Goal: Task Accomplishment & Management: Use online tool/utility

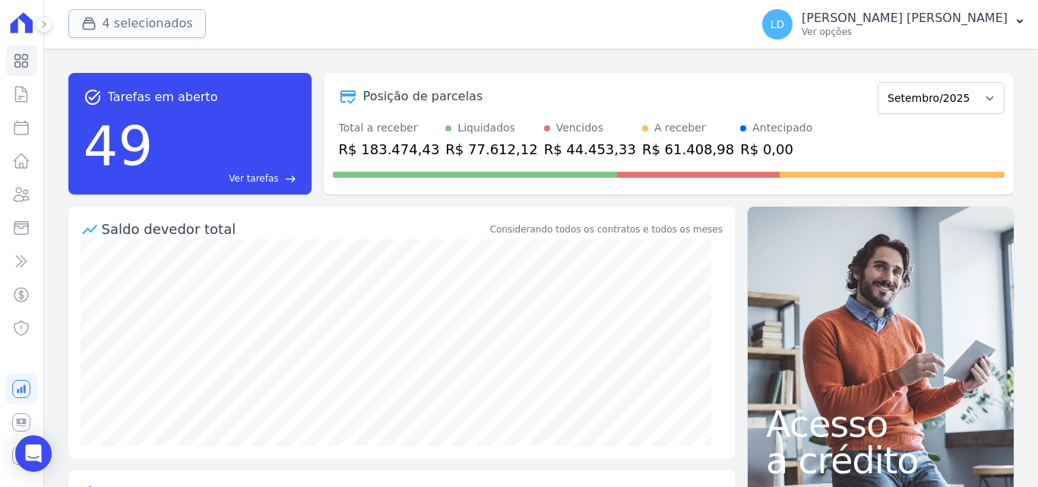
click at [102, 26] on button "4 selecionados" at bounding box center [137, 23] width 138 height 29
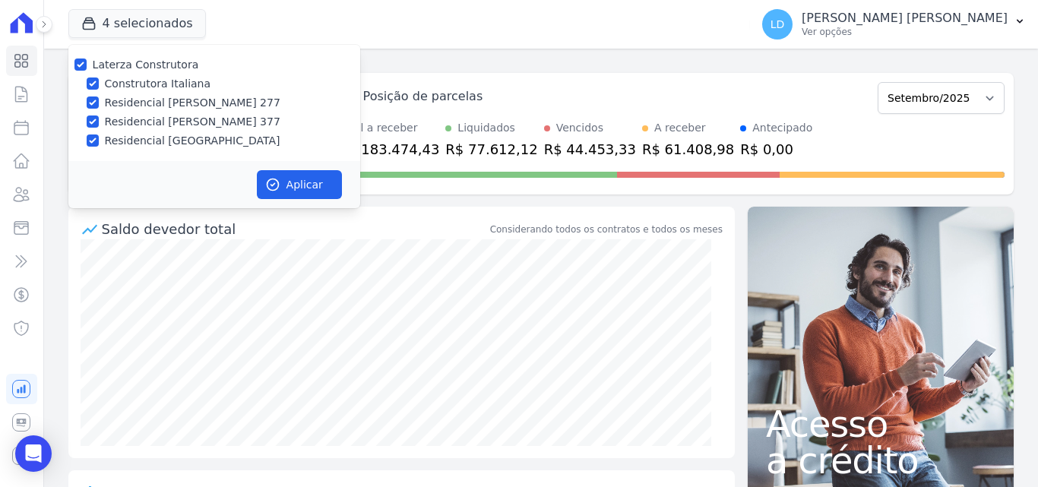
click at [141, 70] on label "Laterza Construtora" at bounding box center [146, 65] width 106 height 12
click at [87, 70] on input "Laterza Construtora" at bounding box center [80, 65] width 12 height 12
checkbox input "false"
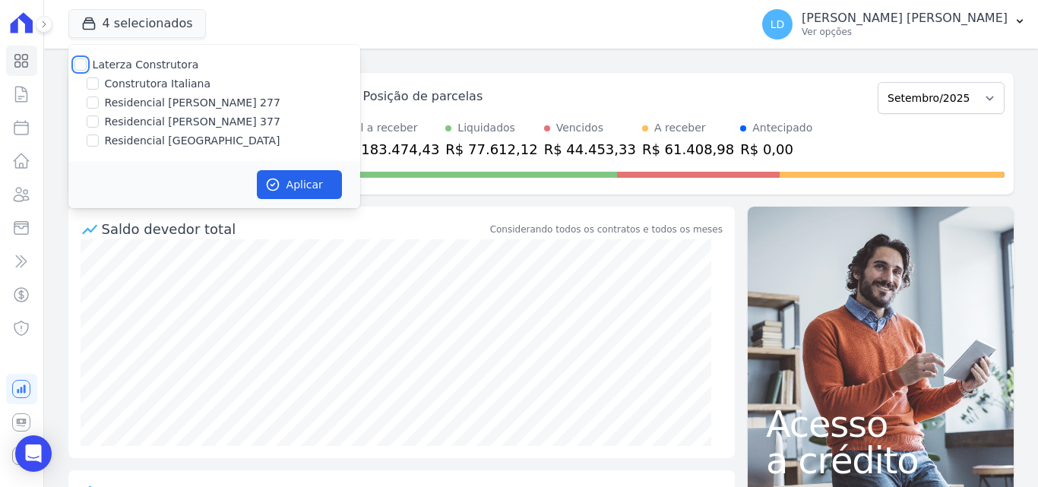
checkbox input "false"
click at [189, 119] on label "Residencial [PERSON_NAME] 377" at bounding box center [193, 122] width 176 height 16
click at [99, 119] on input "Residencial [PERSON_NAME] 377" at bounding box center [93, 122] width 12 height 12
checkbox input "true"
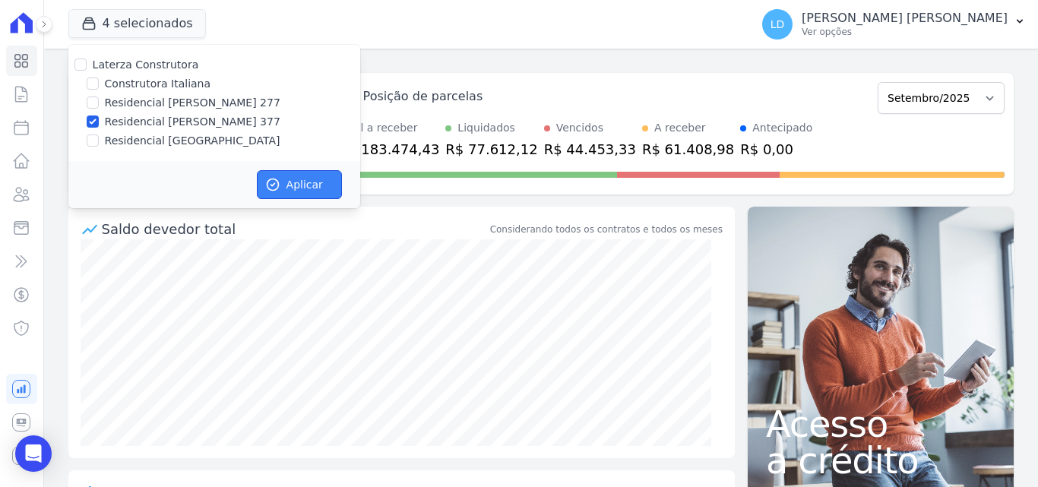
click at [309, 185] on button "Aplicar" at bounding box center [299, 184] width 85 height 29
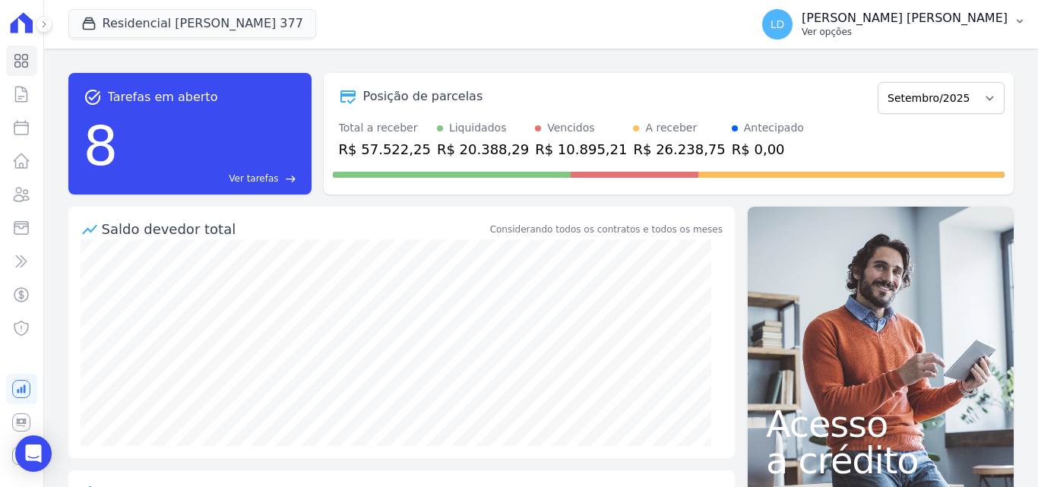
click at [942, 32] on p "Ver opções" at bounding box center [905, 32] width 206 height 12
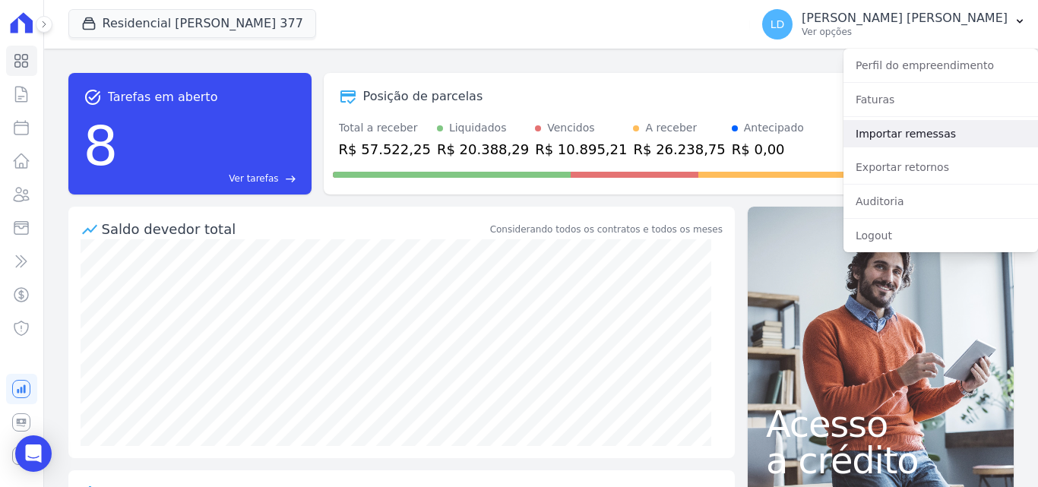
click at [938, 139] on link "Importar remessas" at bounding box center [941, 133] width 195 height 27
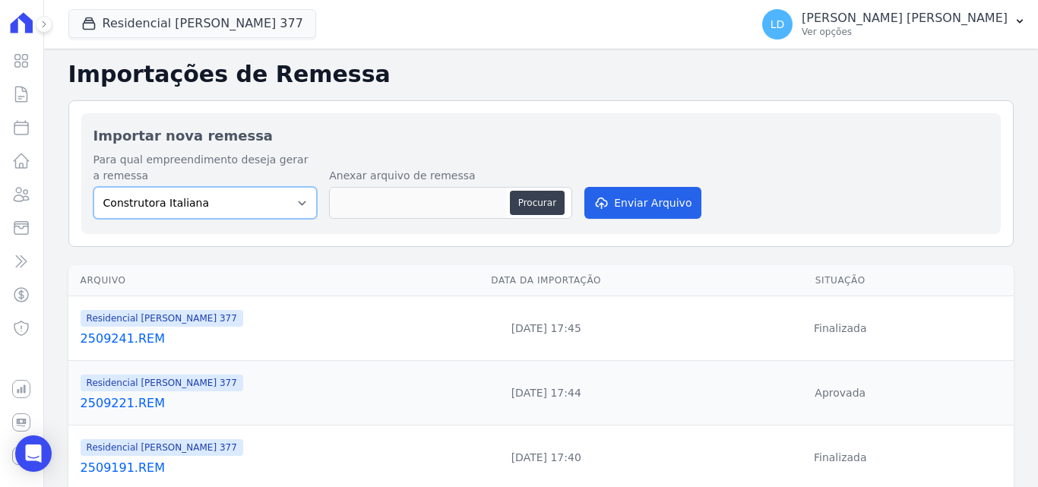
click at [259, 200] on select "Construtora Italiana Residencial [PERSON_NAME] 277 Residencial [PERSON_NAME][ST…" at bounding box center [205, 203] width 224 height 32
select select "0cd9190e-dfd9-46e5-afc8-7298ef4c0c2b"
click at [93, 187] on select "Construtora Italiana Residencial [PERSON_NAME] 277 Residencial [PERSON_NAME][ST…" at bounding box center [205, 203] width 224 height 32
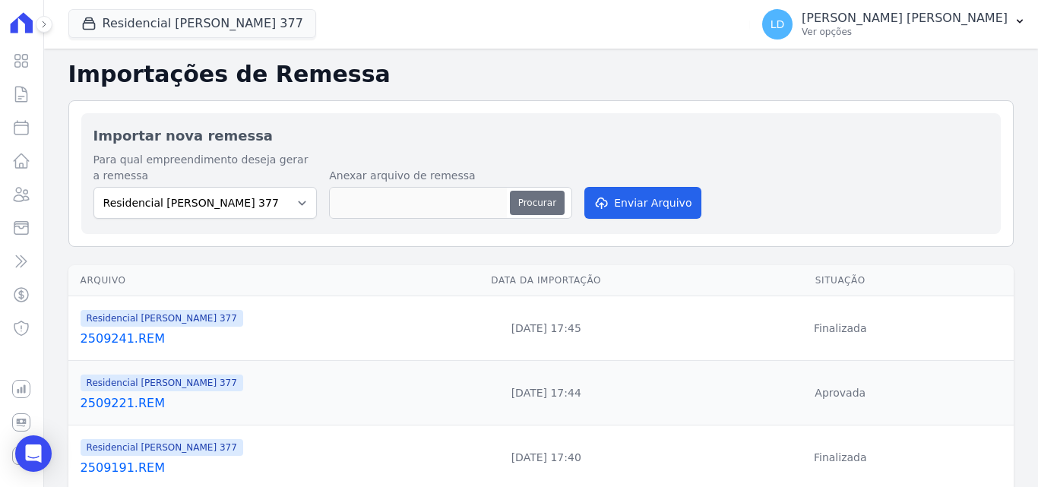
click at [523, 205] on button "Procurar" at bounding box center [537, 203] width 55 height 24
type input "2509251.REM"
click at [632, 204] on button "Enviar Arquivo" at bounding box center [643, 203] width 117 height 32
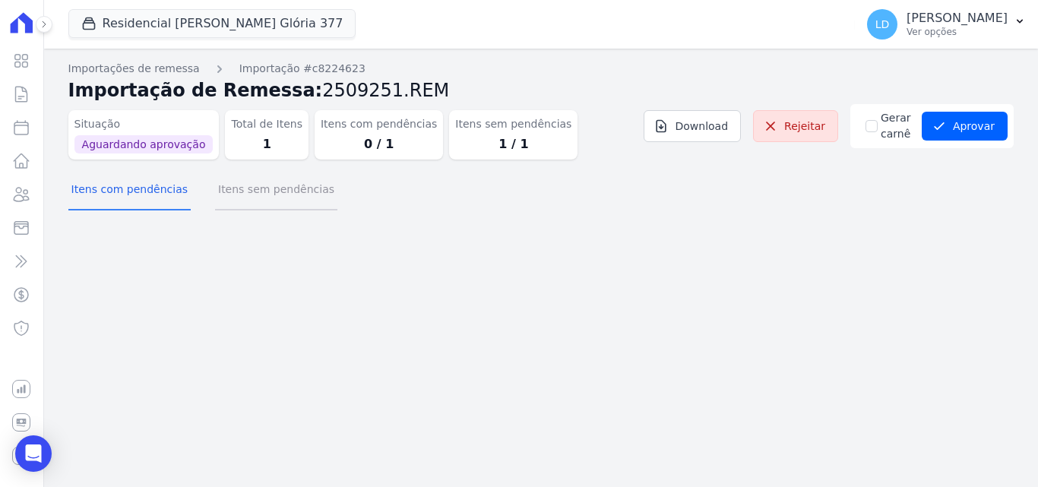
click at [242, 195] on button "Itens sem pendências" at bounding box center [276, 191] width 122 height 40
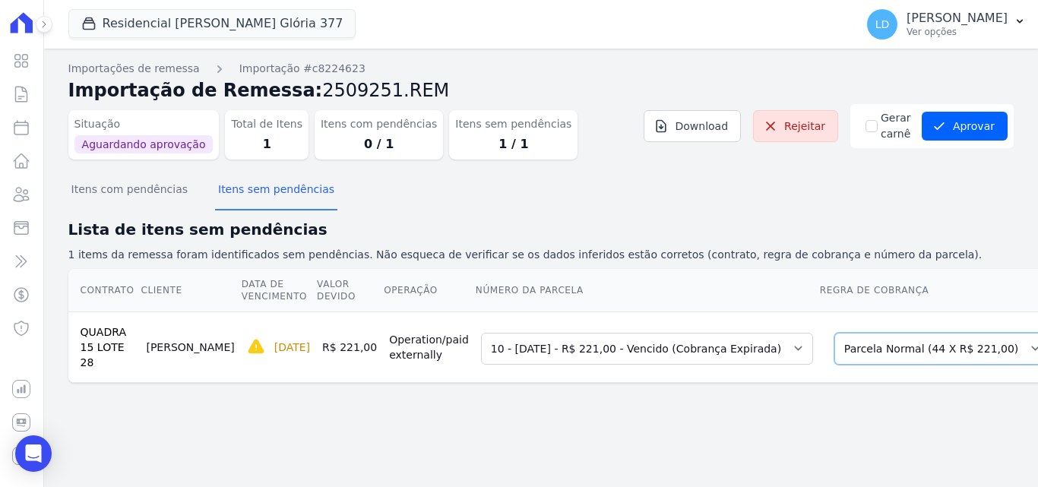
click at [835, 357] on select "Selecione uma Nova Parcela Avulsa Parcela Avulsa Existente Parcela Normal (44 X…" at bounding box center [943, 349] width 216 height 32
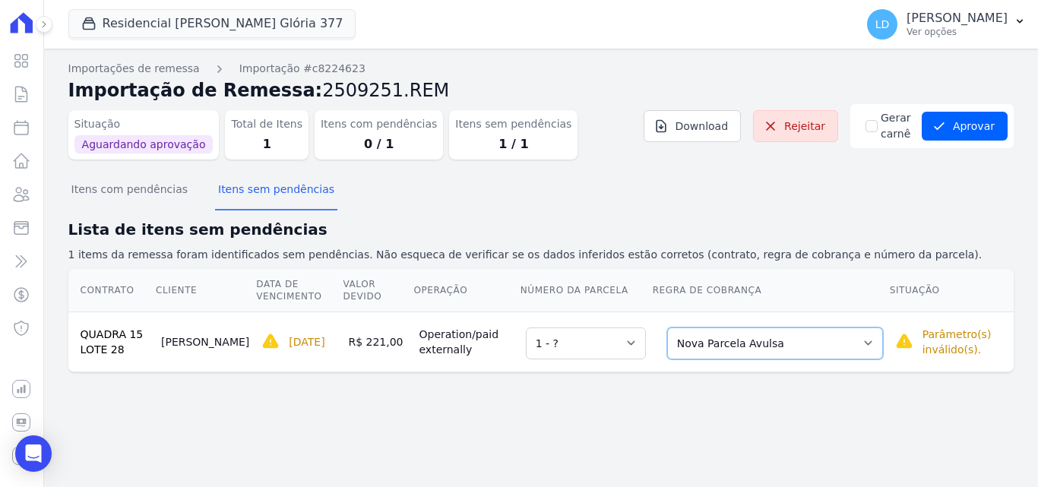
click at [735, 350] on select "Selecione uma Nova Parcela Avulsa Parcela Avulsa Existente Parcela Normal (44 X…" at bounding box center [775, 344] width 216 height 32
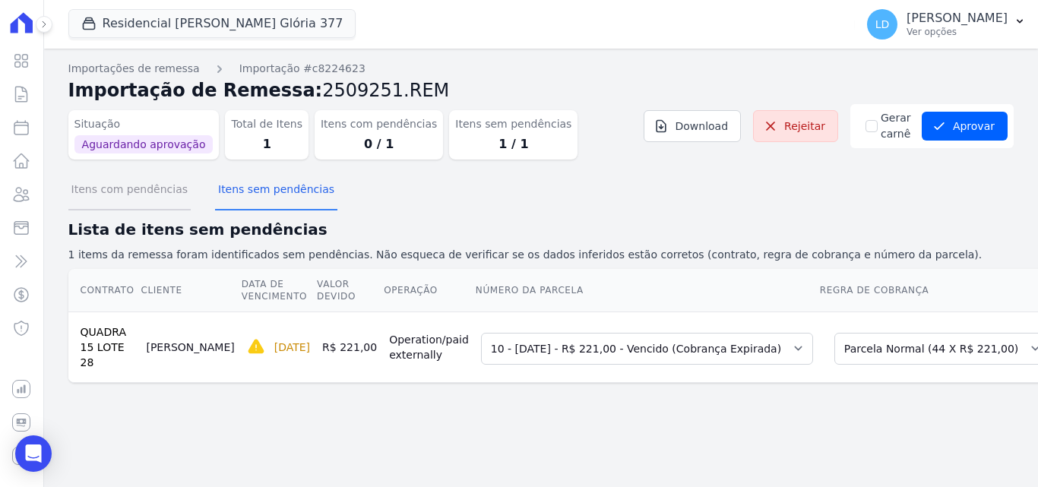
click at [112, 195] on button "Itens com pendências" at bounding box center [129, 191] width 122 height 40
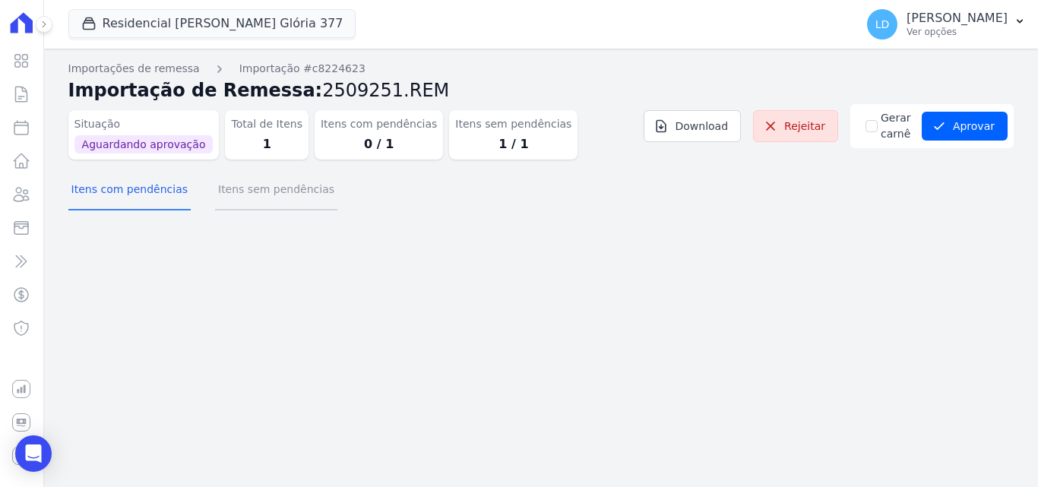
click at [252, 194] on button "Itens sem pendências" at bounding box center [276, 191] width 122 height 40
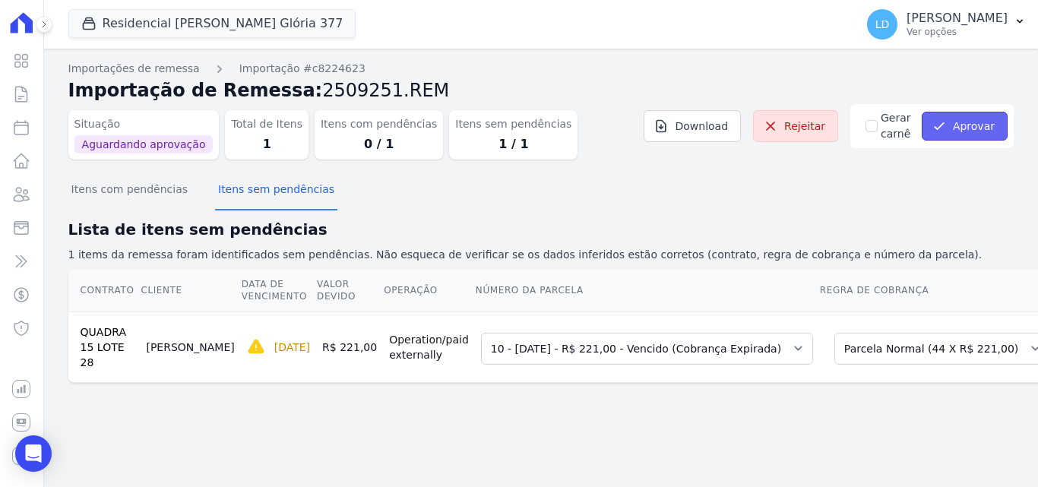
click at [971, 131] on button "Aprovar" at bounding box center [965, 126] width 86 height 29
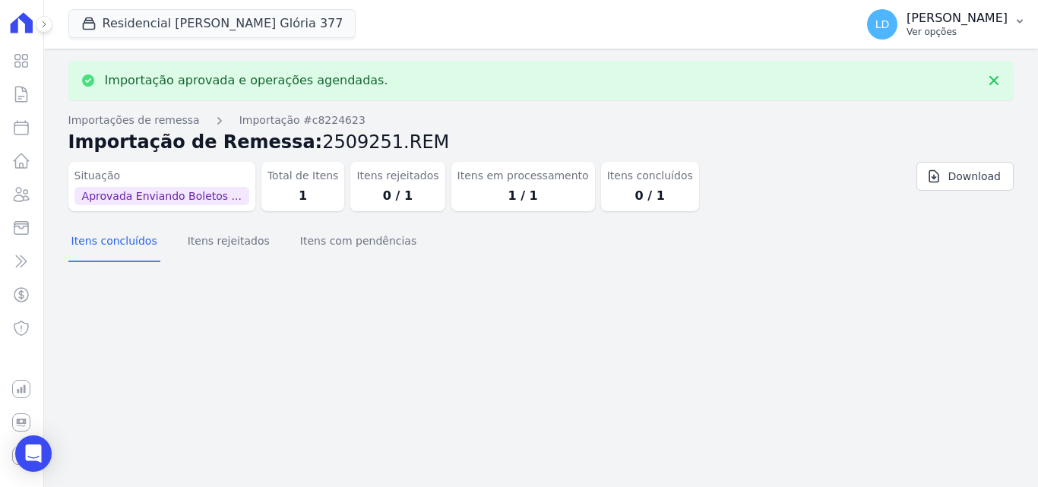
click at [986, 17] on p "[PERSON_NAME] [PERSON_NAME]" at bounding box center [957, 18] width 101 height 15
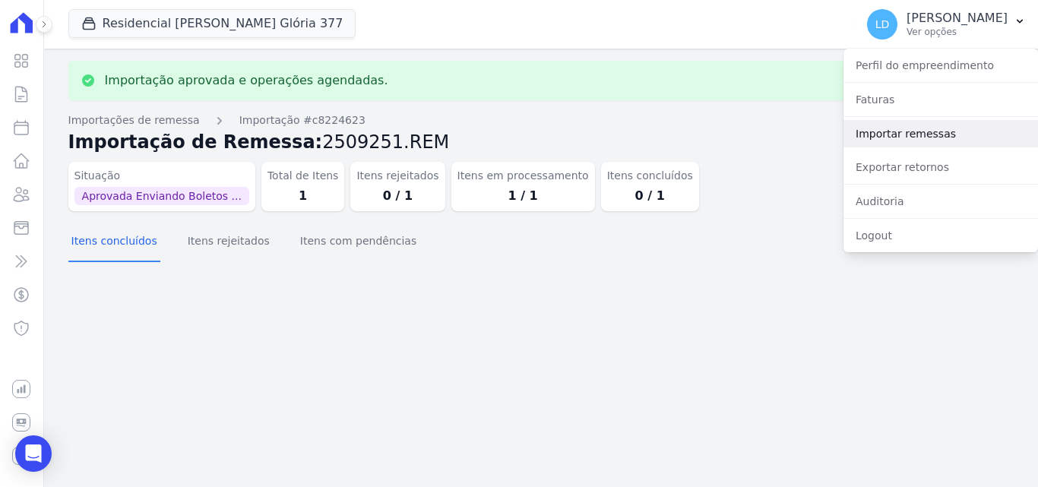
click at [898, 134] on link "Importar remessas" at bounding box center [941, 133] width 195 height 27
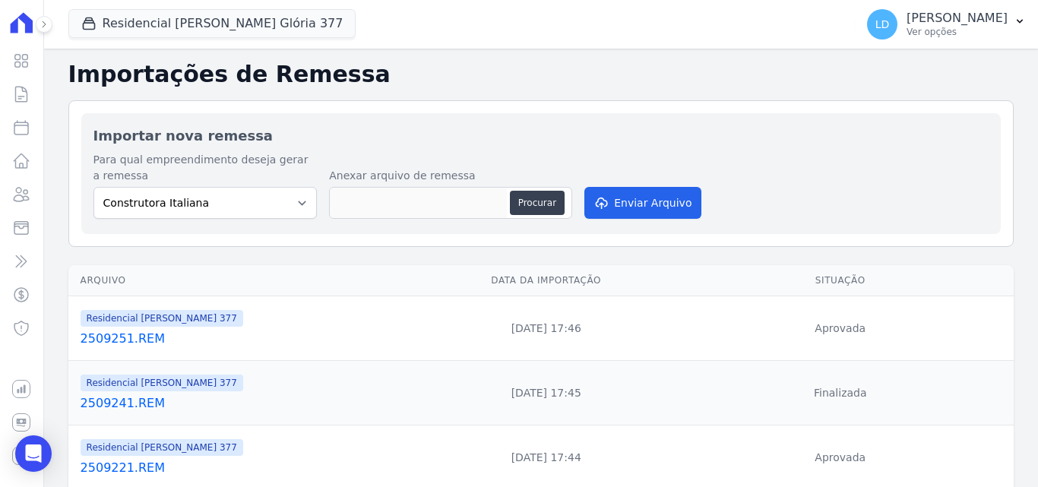
scroll to position [76, 0]
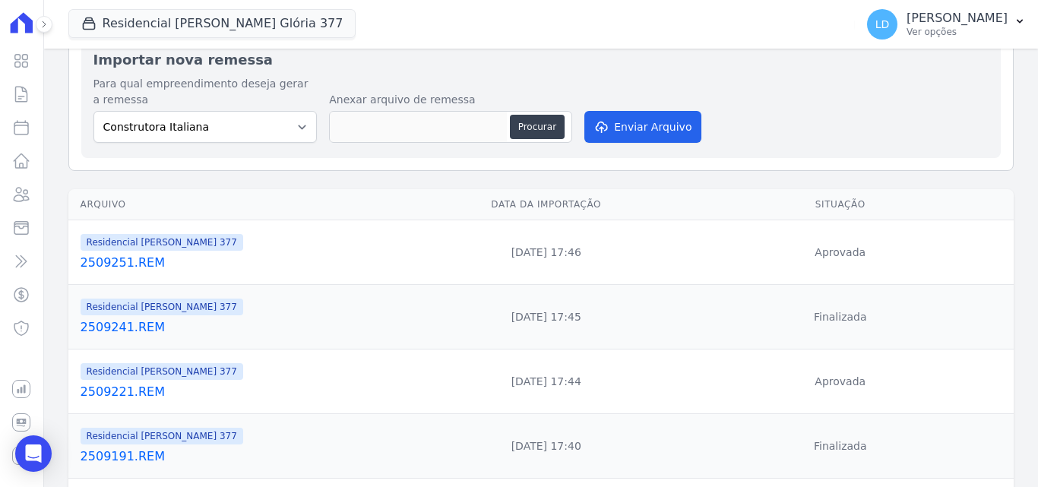
click at [121, 266] on link "2509251.REM" at bounding box center [250, 263] width 339 height 18
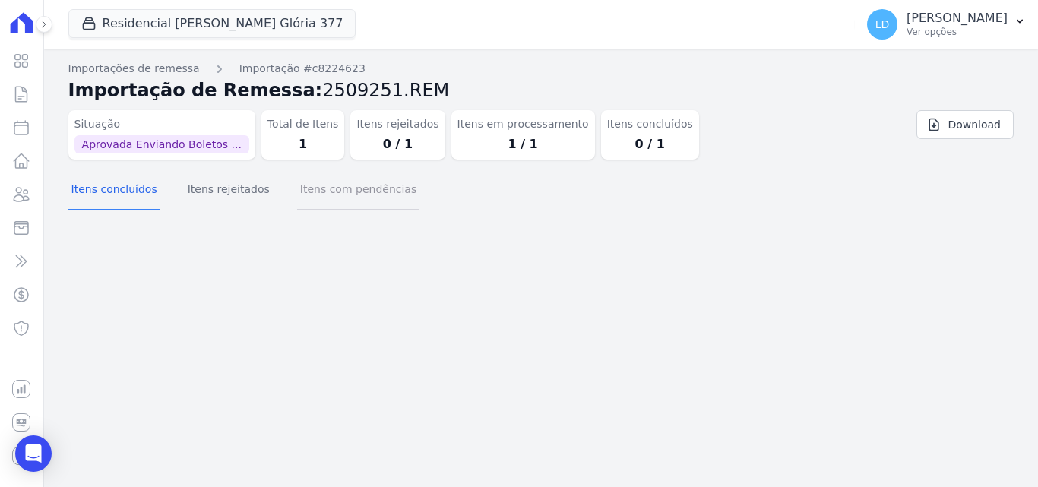
click at [336, 185] on button "Itens com pendências" at bounding box center [358, 191] width 122 height 40
